Goal: Task Accomplishment & Management: Manage account settings

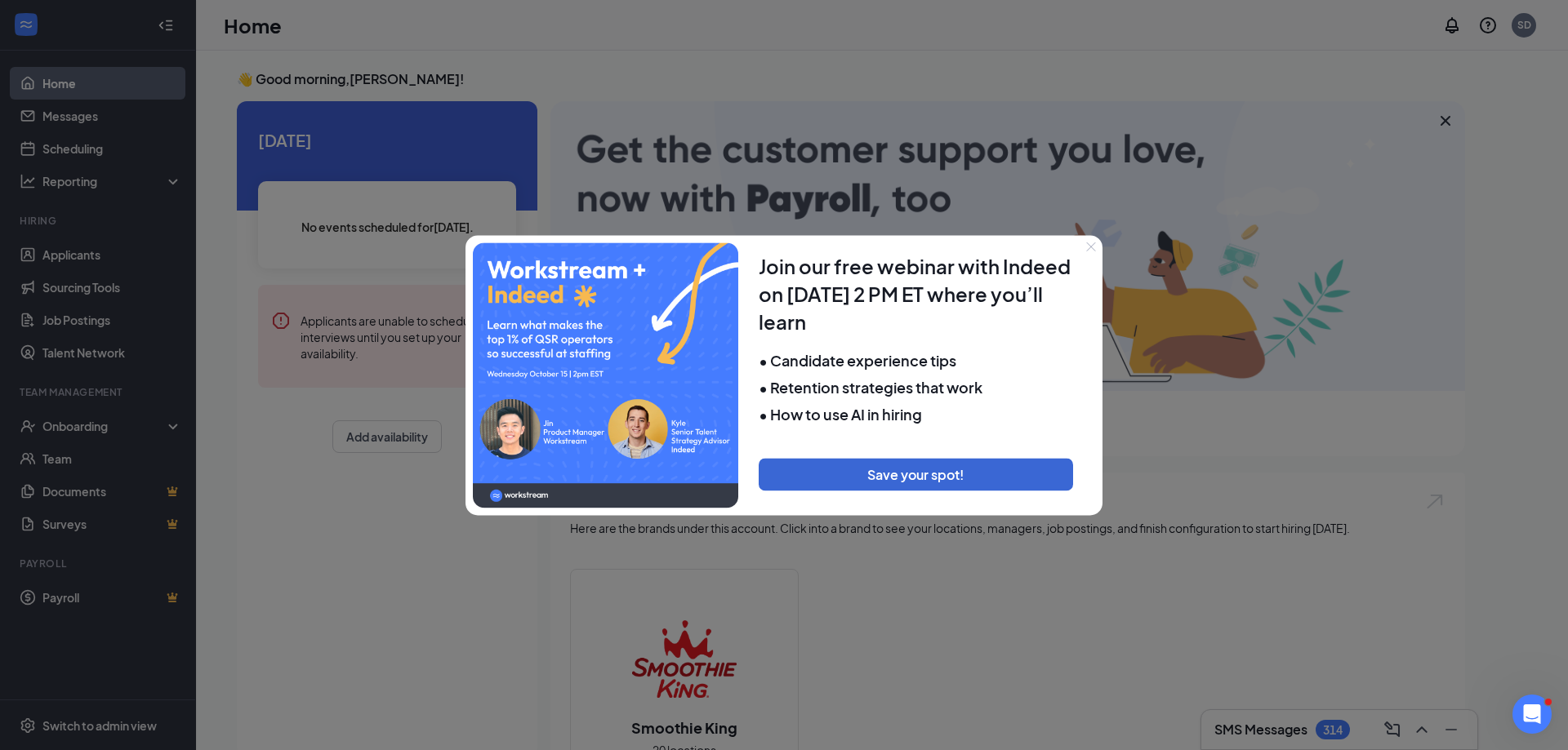
click at [1088, 248] on icon "Close" at bounding box center [1091, 247] width 10 height 10
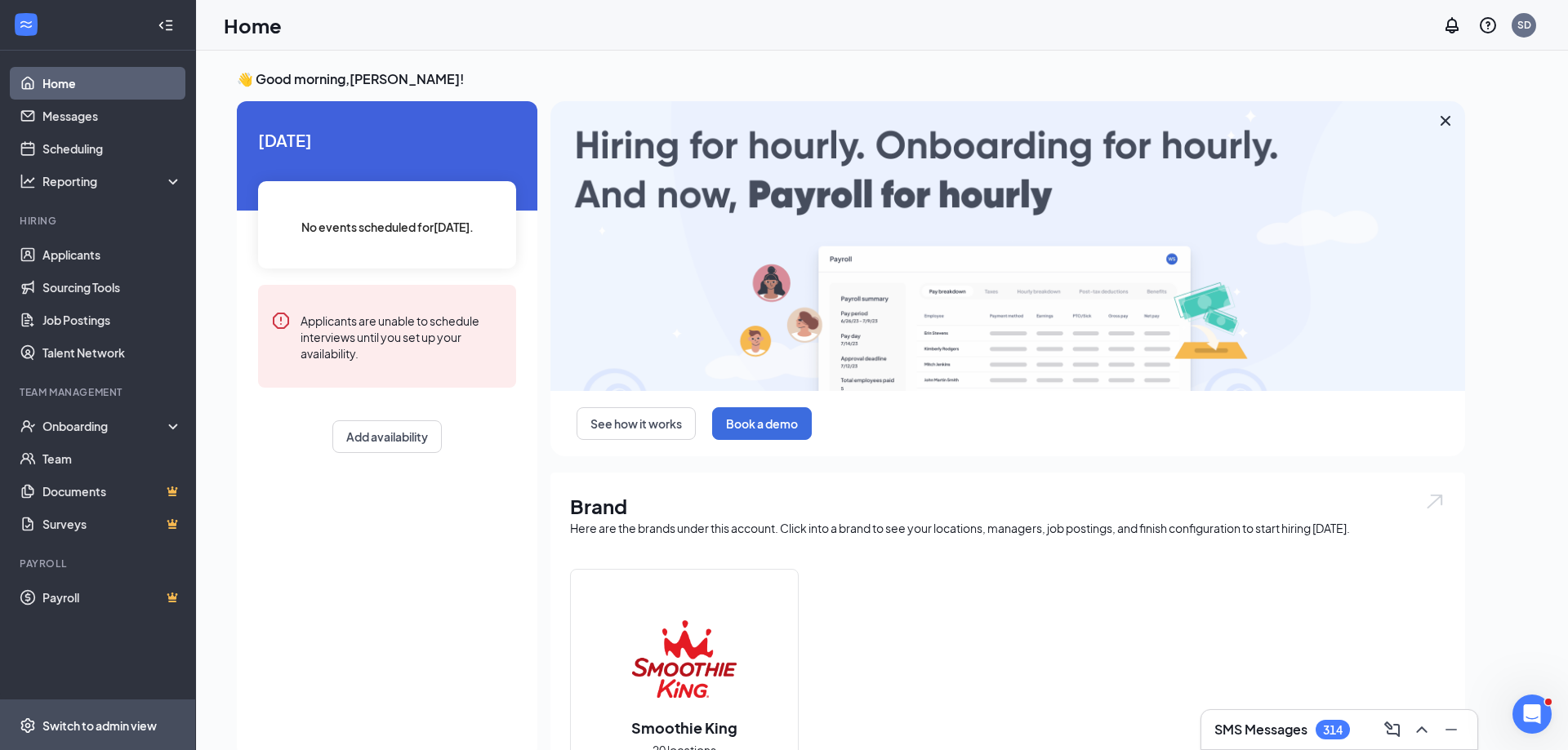
click at [70, 729] on div "Switch to admin view" at bounding box center [100, 726] width 115 height 17
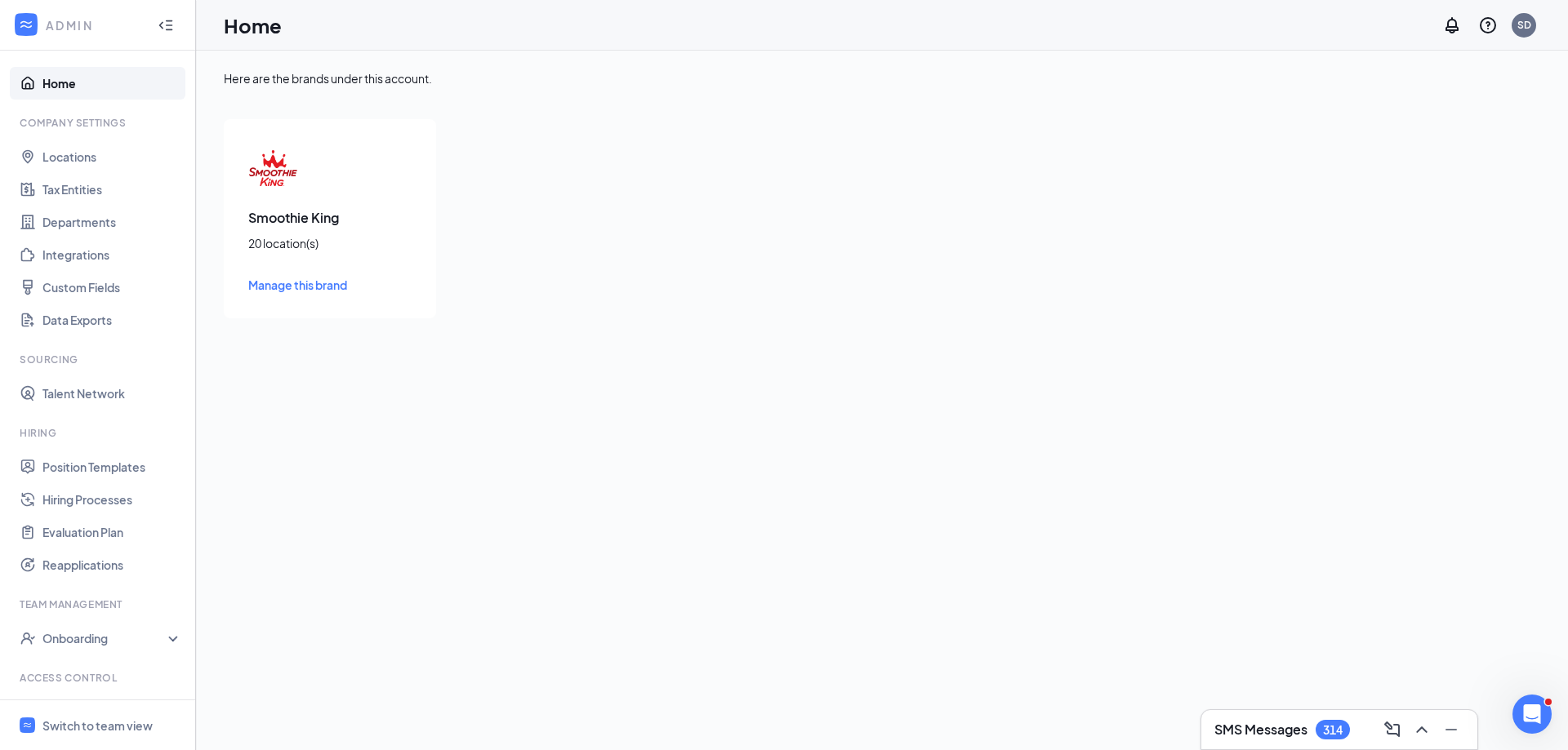
scroll to position [68, 0]
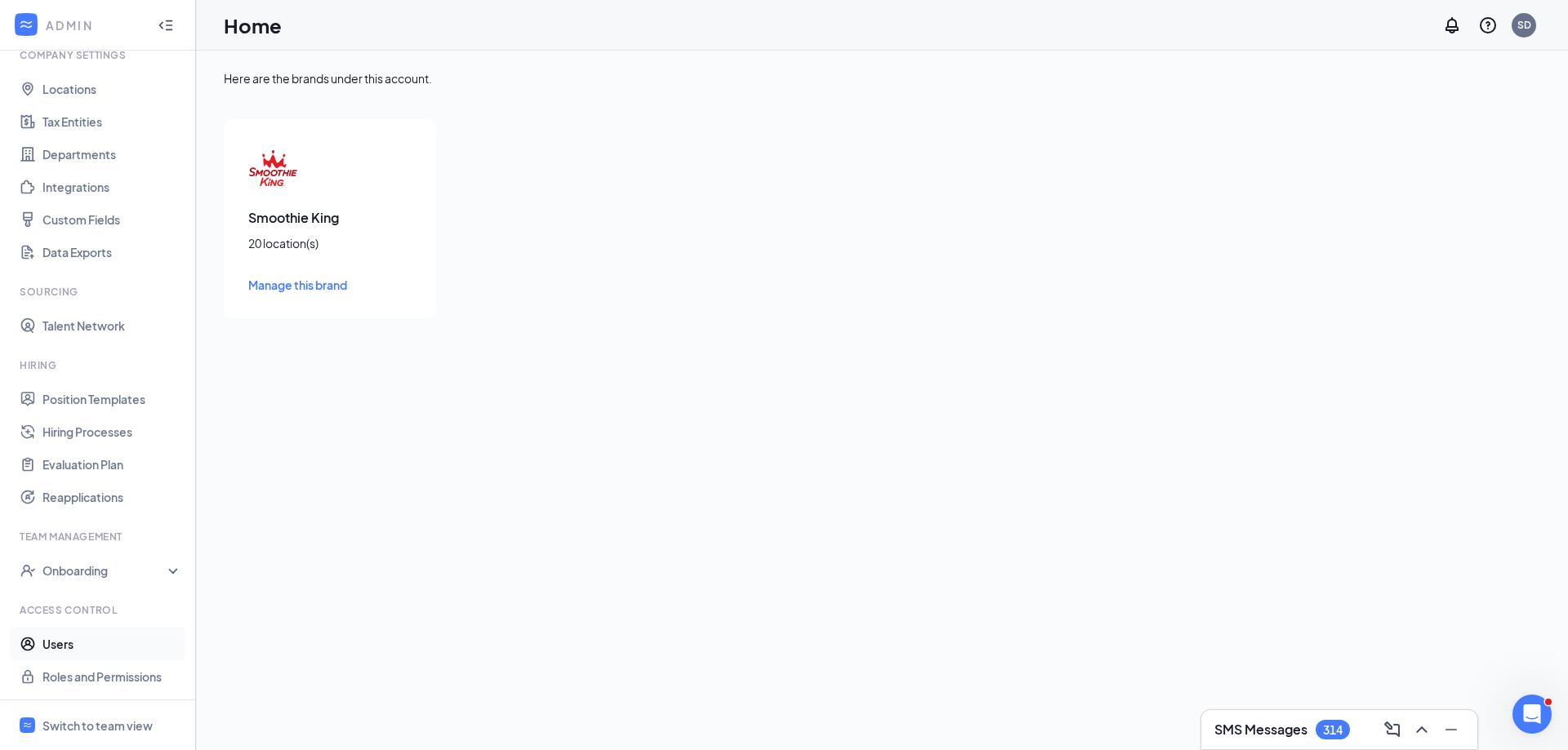
click at [69, 649] on link "Users" at bounding box center [113, 644] width 140 height 33
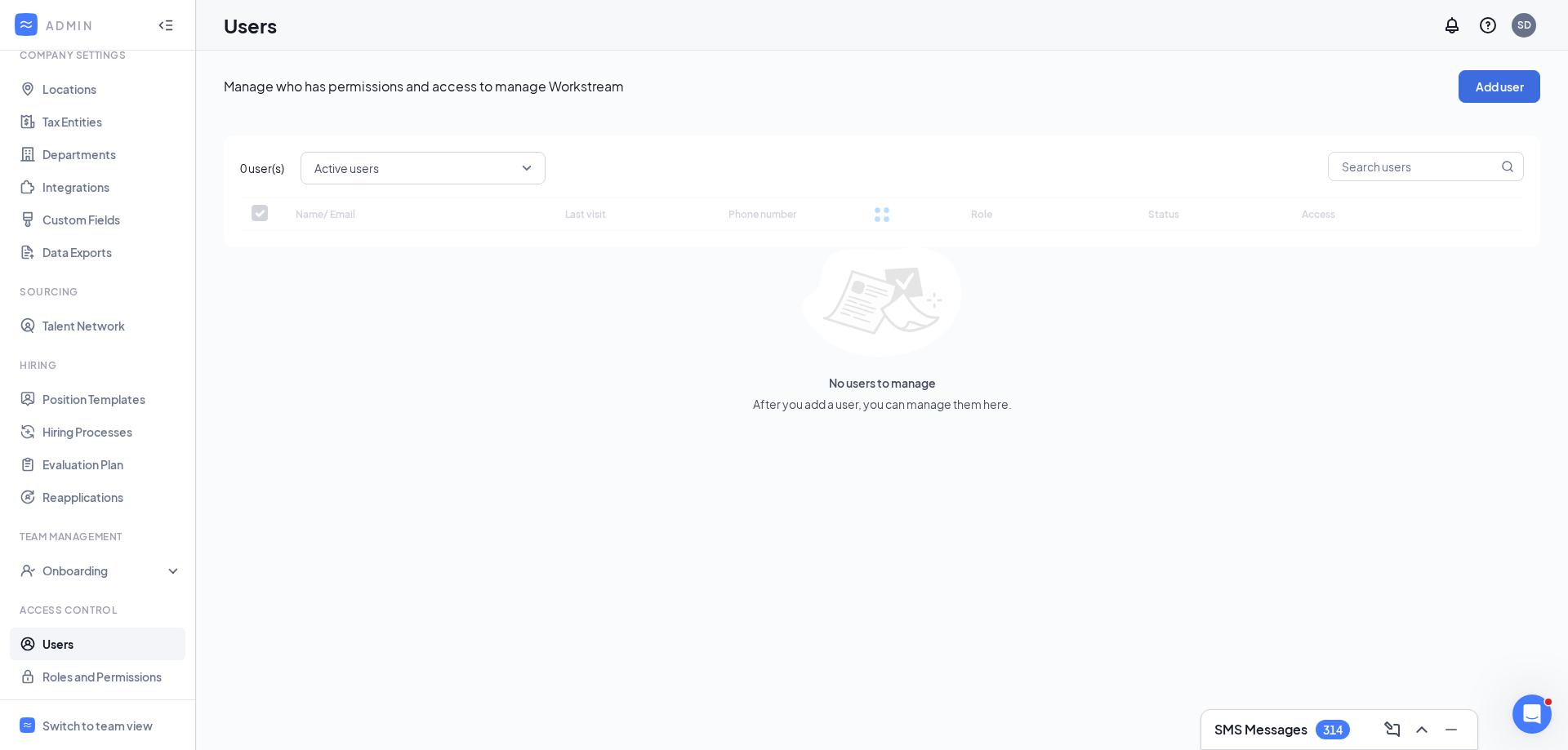
checkbox input "false"
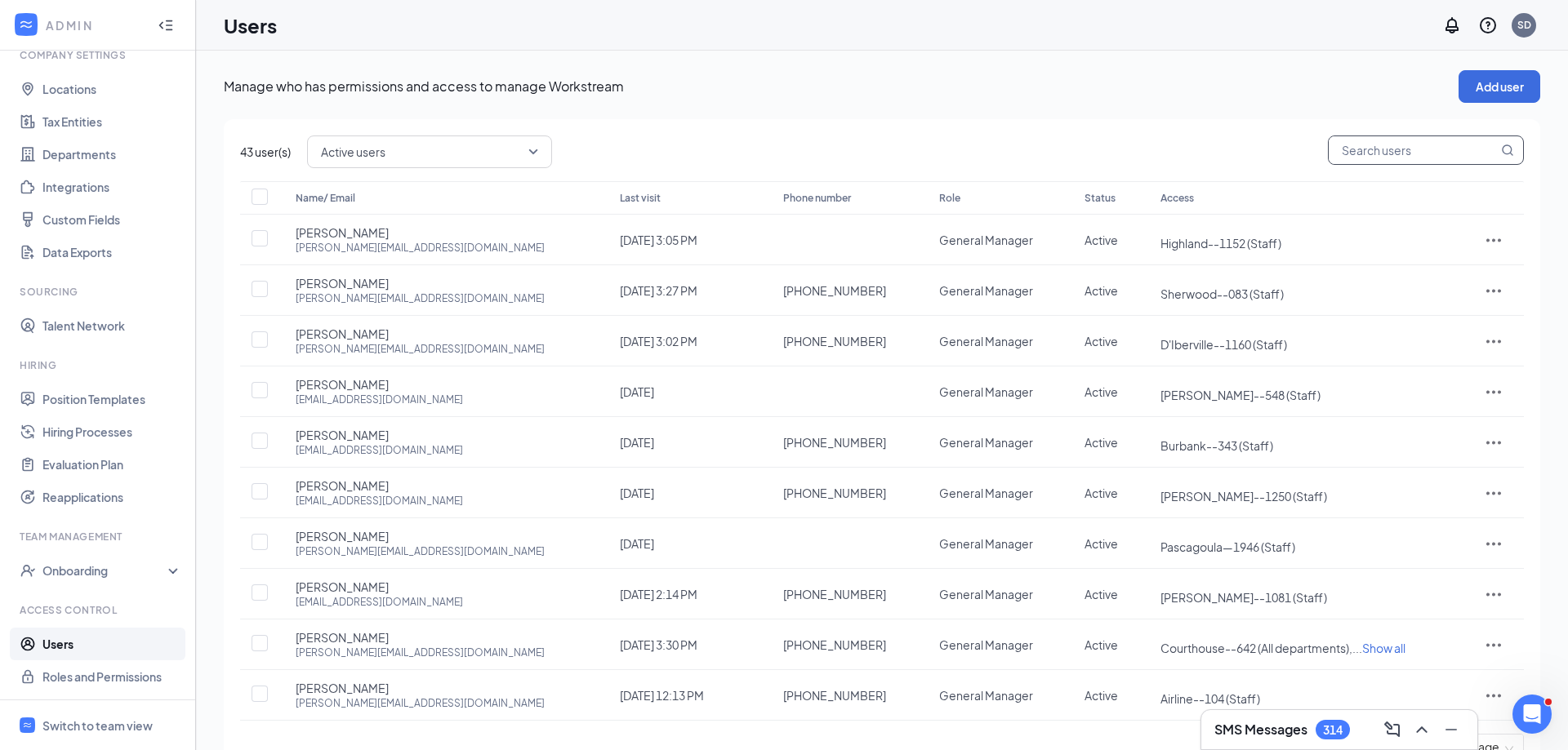
click at [1383, 154] on input "text" at bounding box center [1413, 151] width 169 height 28
type input "dayn"
checkbox input "true"
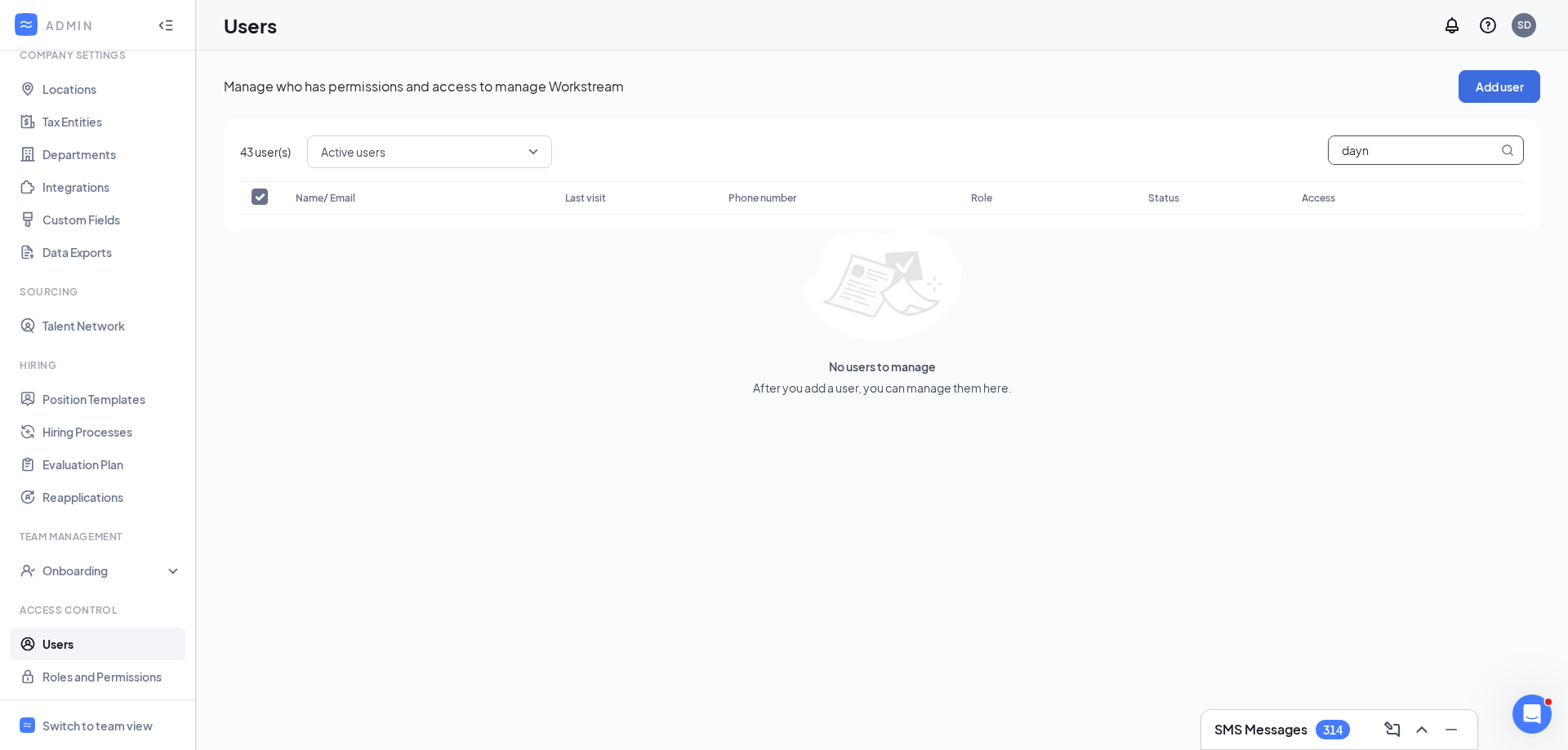
type input "dayn"
